Goal: Task Accomplishment & Management: Manage account settings

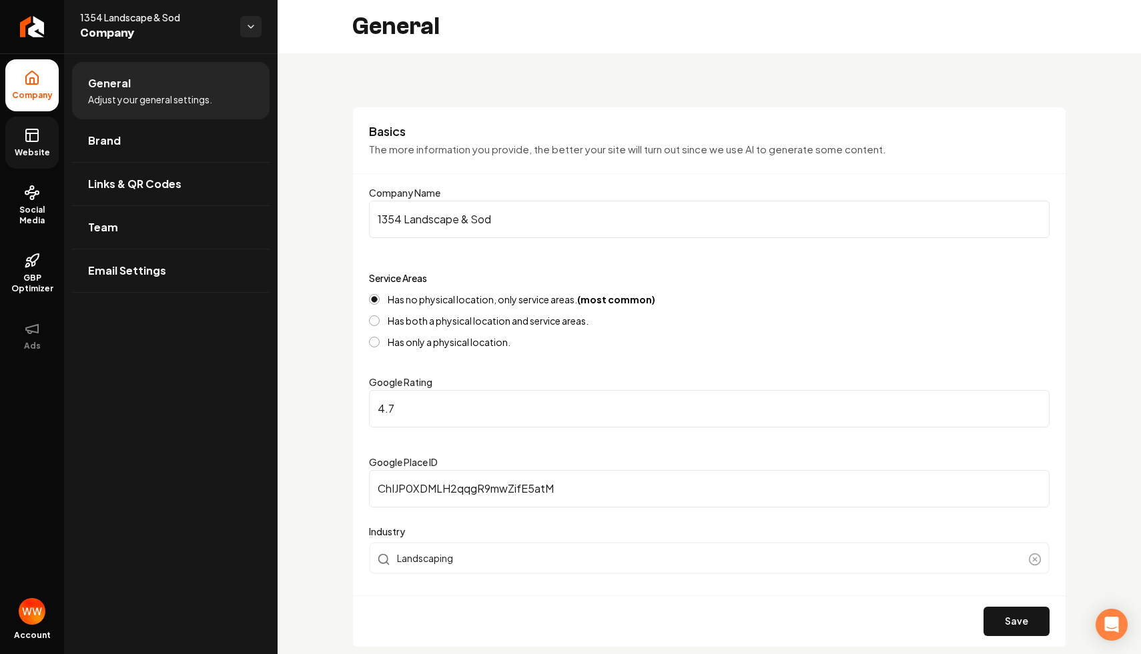
click at [35, 150] on span "Website" at bounding box center [32, 152] width 46 height 11
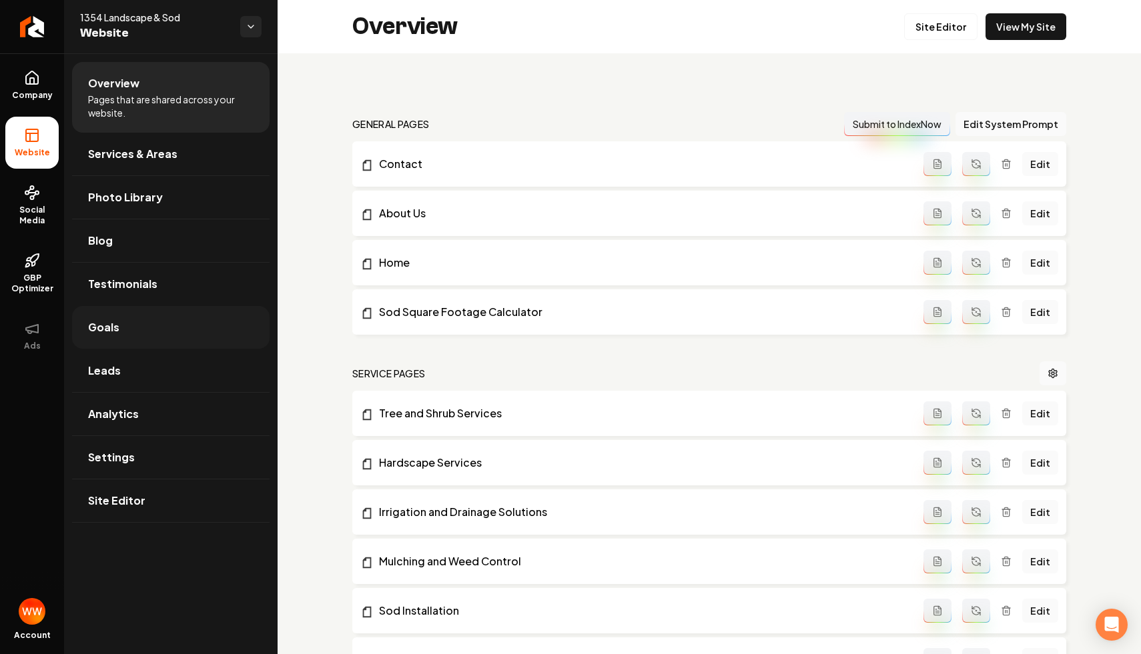
click at [162, 326] on link "Goals" at bounding box center [170, 327] width 197 height 43
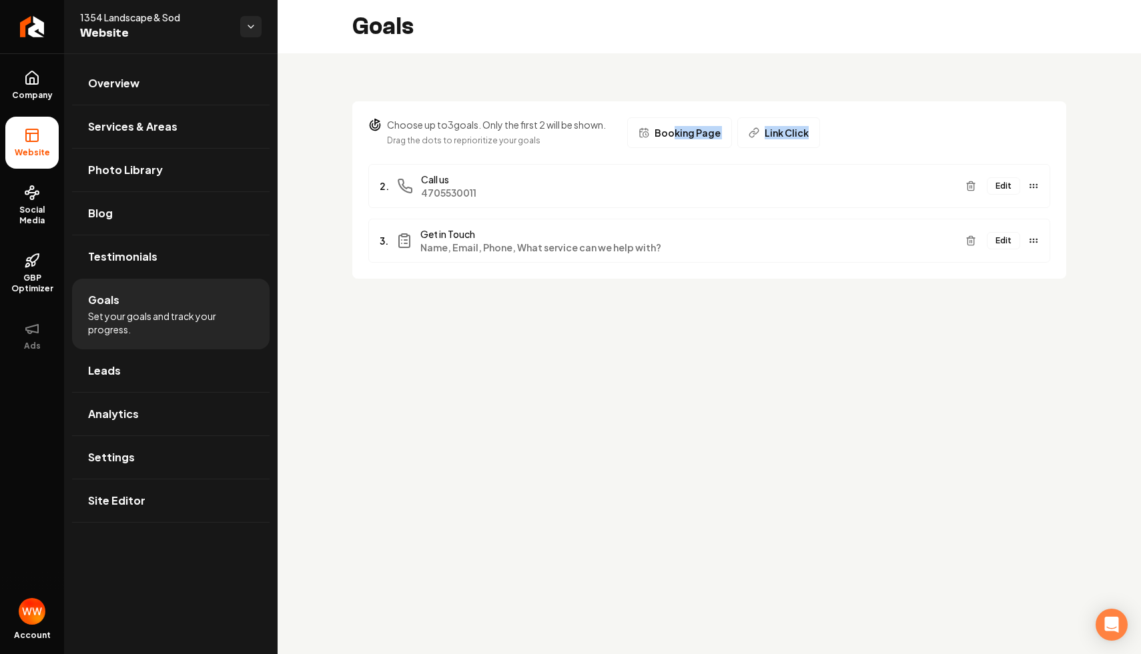
drag, startPoint x: 848, startPoint y: 131, endPoint x: 676, endPoint y: 130, distance: 171.4
click at [676, 130] on div "Choose up to 3 goals. Only the first 2 will be shown. Drag the dots to repriori…" at bounding box center [709, 132] width 682 height 31
click at [885, 113] on section "Choose up to 3 goals. Only the first 2 will be shown. Drag the dots to repriori…" at bounding box center [709, 189] width 714 height 177
click at [858, 128] on div "Choose up to 3 goals. Only the first 2 will be shown. Drag the dots to repriori…" at bounding box center [709, 132] width 682 height 31
drag, startPoint x: 650, startPoint y: 251, endPoint x: 428, endPoint y: 212, distance: 226.1
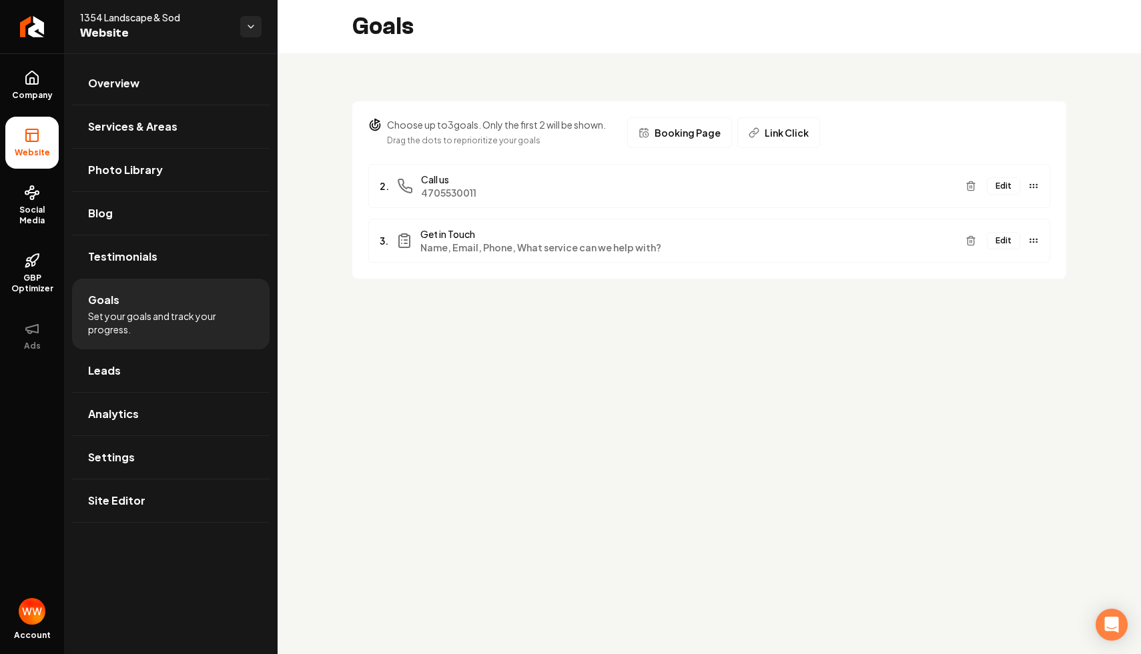
click at [428, 212] on ul "2. Call us [PHONE_NUMBER] Edit 3. Get in Touch Name, Email, Phone, What service…" at bounding box center [709, 213] width 682 height 99
click at [469, 225] on div "3. Get in Touch Name, Email, Phone, What service can we help with? Edit" at bounding box center [709, 241] width 682 height 44
click at [447, 246] on span "Name, Email, Phone, What service can we help with?" at bounding box center [687, 247] width 534 height 13
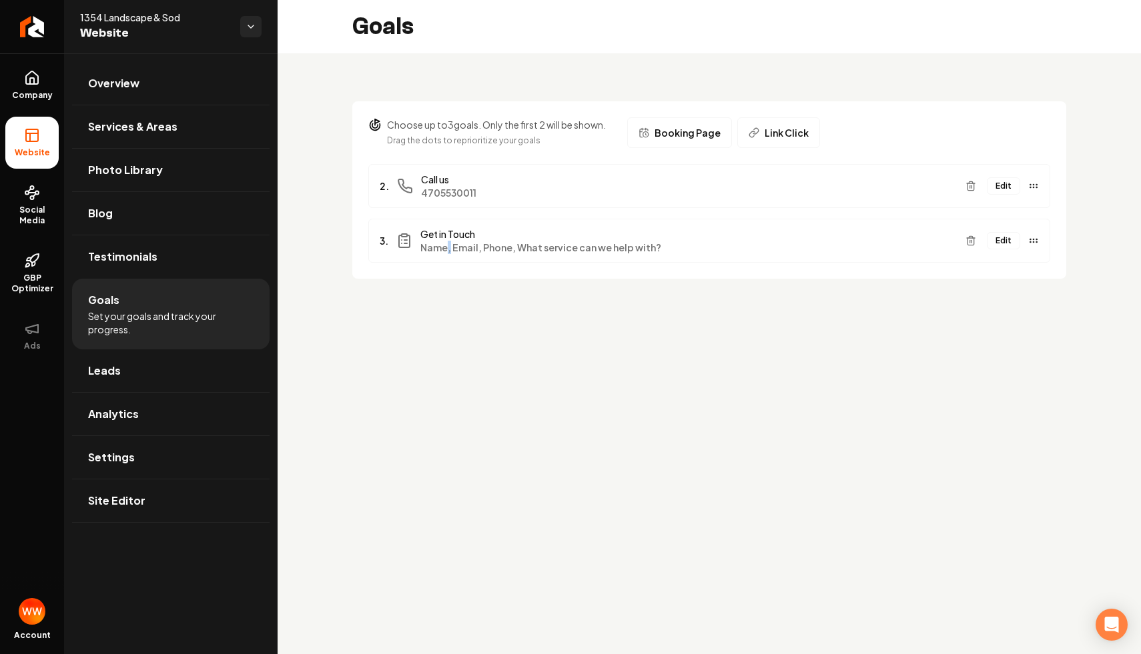
click at [447, 246] on span "Name, Email, Phone, What service can we help with?" at bounding box center [687, 247] width 534 height 13
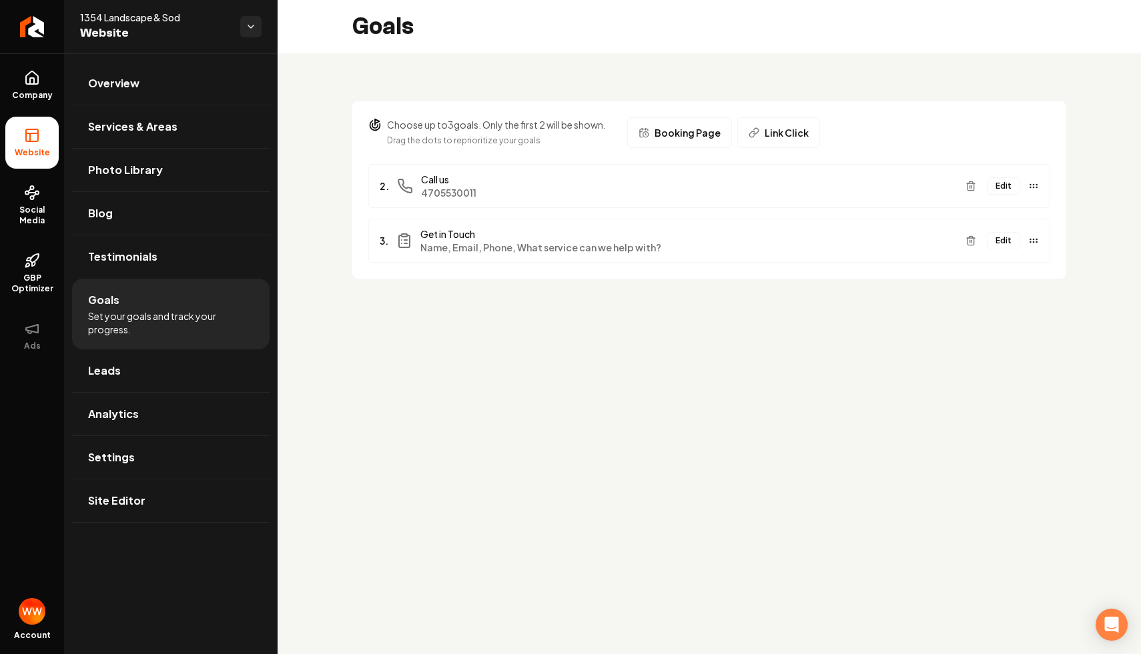
click at [447, 246] on span "Name, Email, Phone, What service can we help with?" at bounding box center [687, 247] width 534 height 13
click at [506, 245] on span "Name, Email, Phone, What service can we help with?" at bounding box center [687, 247] width 534 height 13
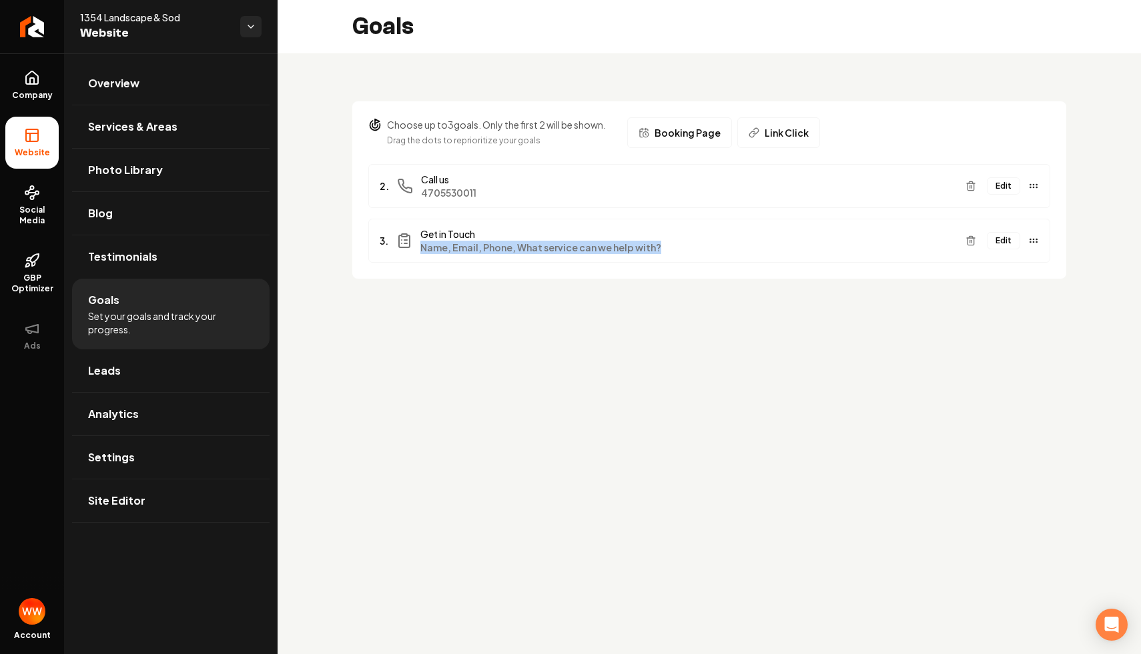
click at [478, 284] on div "Choose up to 3 goals. Only the first 2 will be shown. Drag the dots to repriori…" at bounding box center [708, 181] width 863 height 257
click at [995, 240] on button "Edit" at bounding box center [1003, 240] width 33 height 17
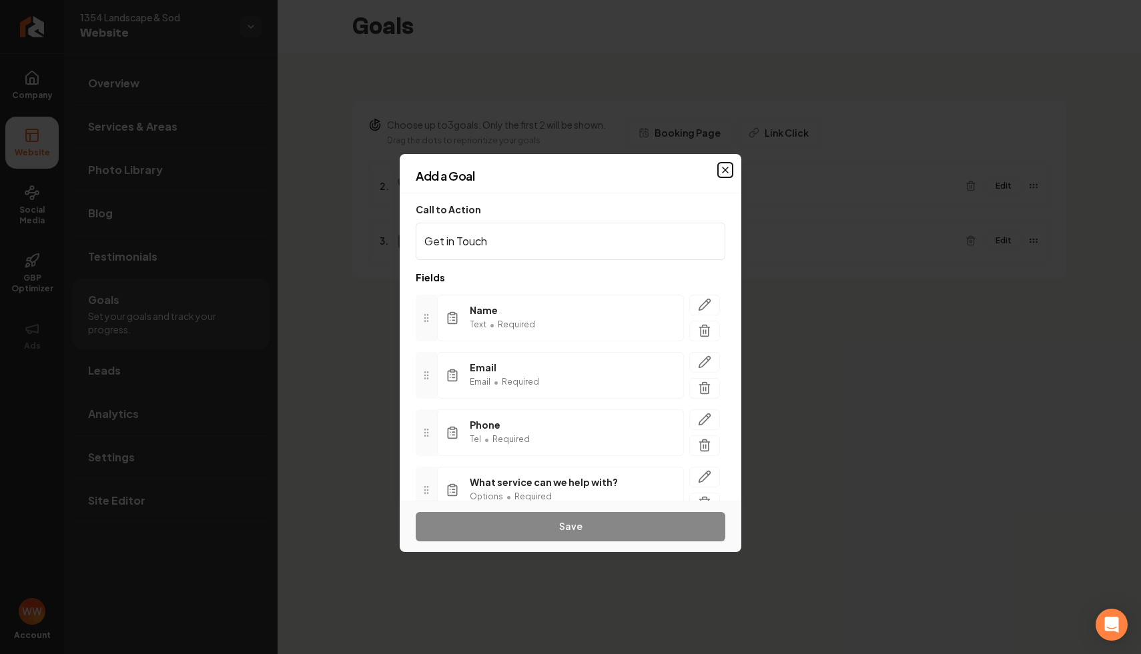
click at [720, 166] on icon "button" at bounding box center [725, 170] width 11 height 11
